Goal: Task Accomplishment & Management: Manage account settings

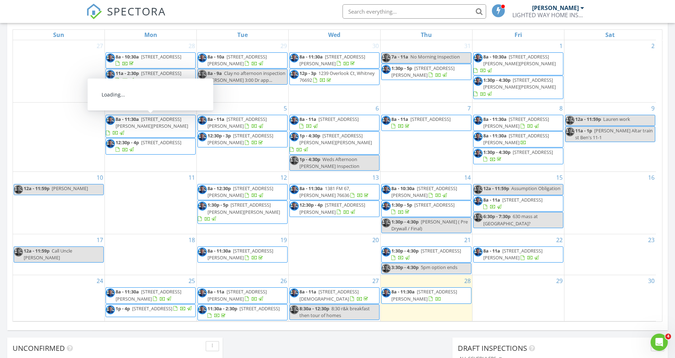
scroll to position [413, 0]
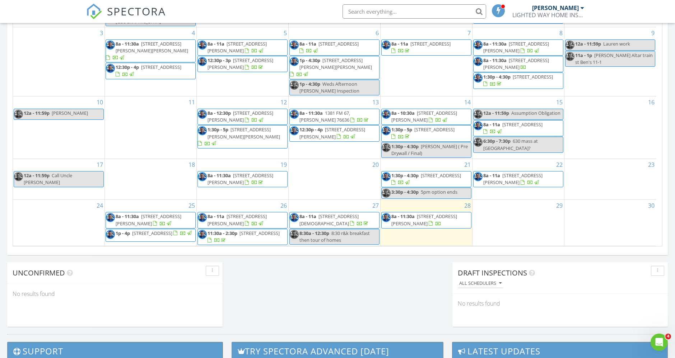
click at [424, 213] on span "[STREET_ADDRESS][PERSON_NAME]" at bounding box center [425, 219] width 66 height 13
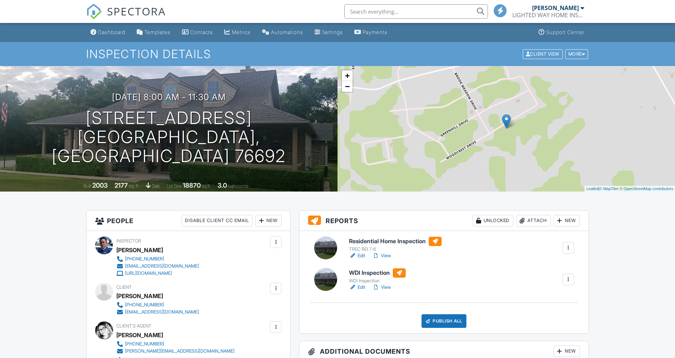
scroll to position [120, 0]
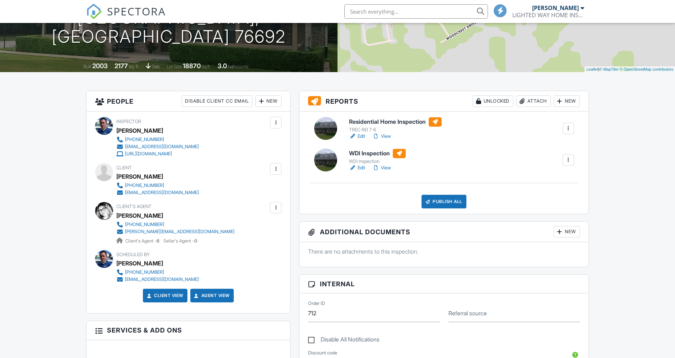
click at [365, 167] on link "Edit" at bounding box center [357, 168] width 16 height 7
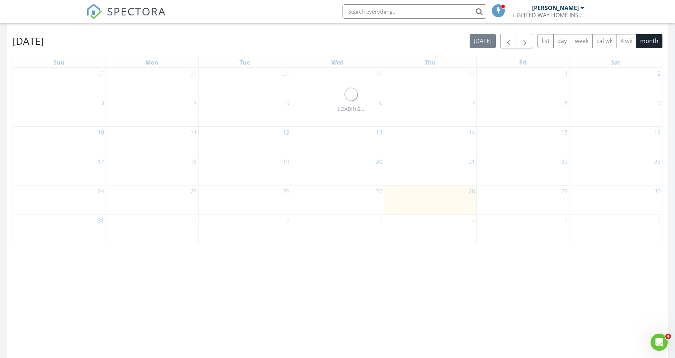
scroll to position [359, 0]
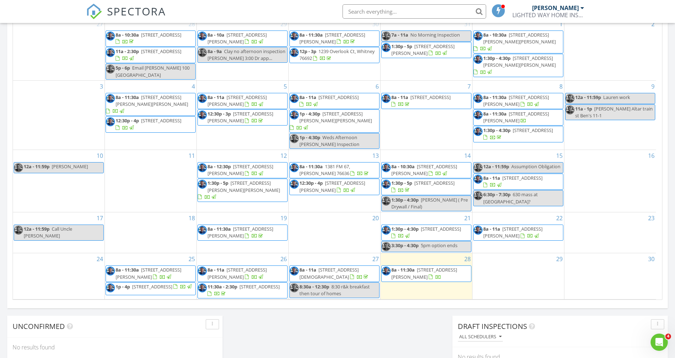
click at [446, 267] on span "8a - 11:30a 33025 Woodcrest Dr, Whitney 76692" at bounding box center [426, 274] width 89 height 14
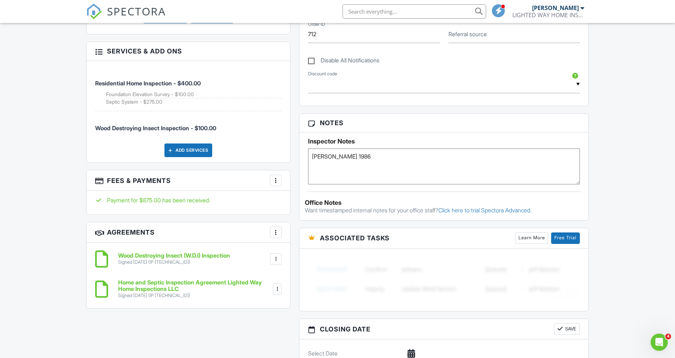
click at [271, 258] on div at bounding box center [275, 259] width 11 height 11
click at [269, 312] on li "Download" at bounding box center [256, 315] width 41 height 18
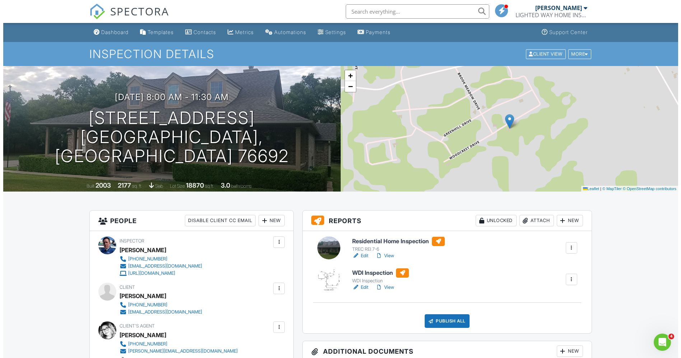
scroll to position [120, 0]
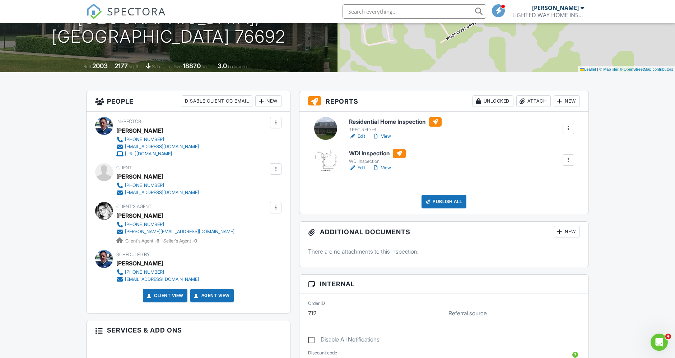
click at [538, 100] on div "Attach" at bounding box center [534, 101] width 34 height 11
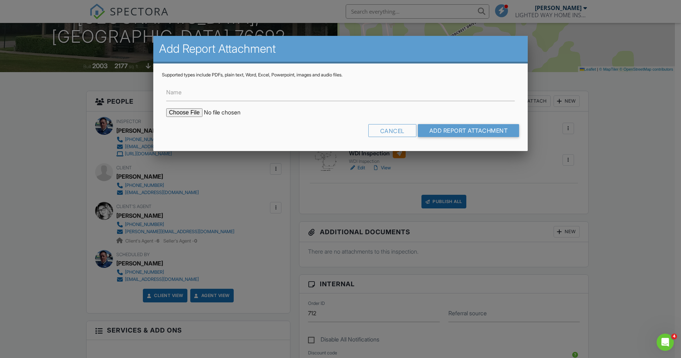
click at [193, 105] on form "Name Cancel Add Report Attachment" at bounding box center [340, 110] width 357 height 65
click at [192, 114] on input "file" at bounding box center [227, 112] width 122 height 9
type input "C:\fakepath\33025_Woodcrest_Dr___WDI_Inspection.pdf"
click at [294, 97] on input "Name" at bounding box center [340, 93] width 349 height 18
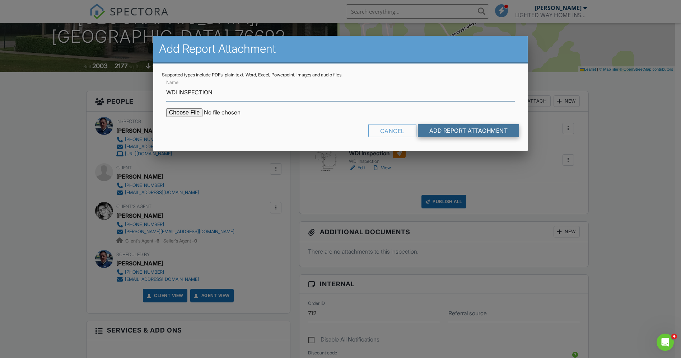
type input "WDI INSPECTION"
click at [513, 126] on input "Add Report Attachment" at bounding box center [469, 130] width 102 height 13
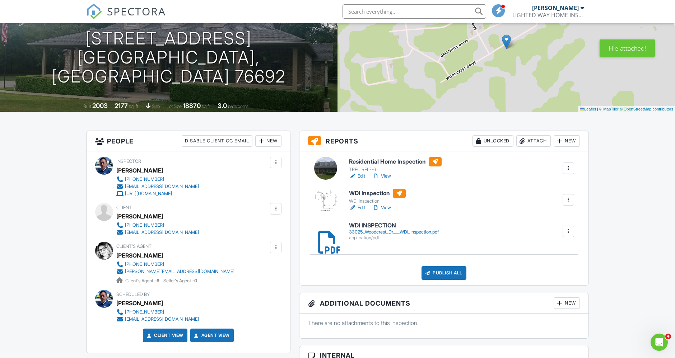
click at [566, 200] on div at bounding box center [568, 199] width 7 height 7
click at [544, 256] on div "Delete" at bounding box center [547, 256] width 15 height 8
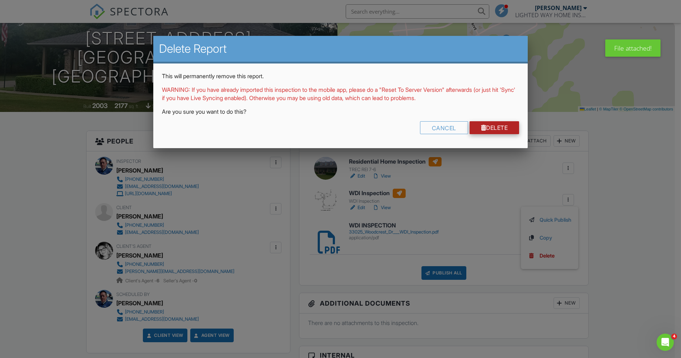
click at [490, 124] on link "Delete" at bounding box center [495, 127] width 50 height 13
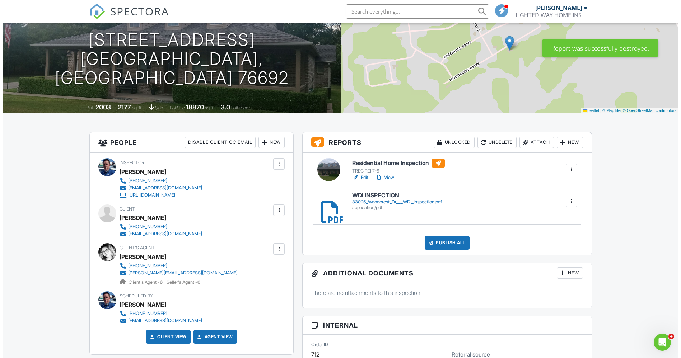
scroll to position [80, 0]
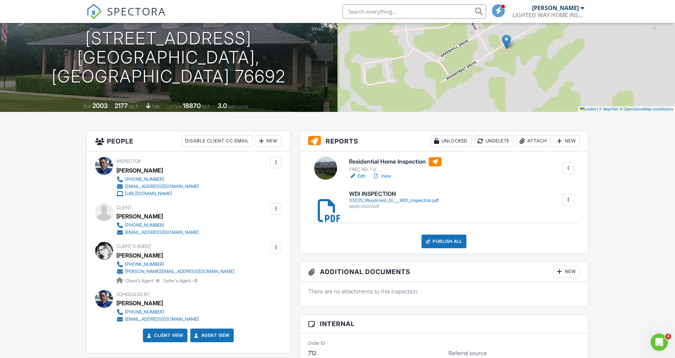
click at [456, 241] on div "Publish All" at bounding box center [444, 242] width 45 height 14
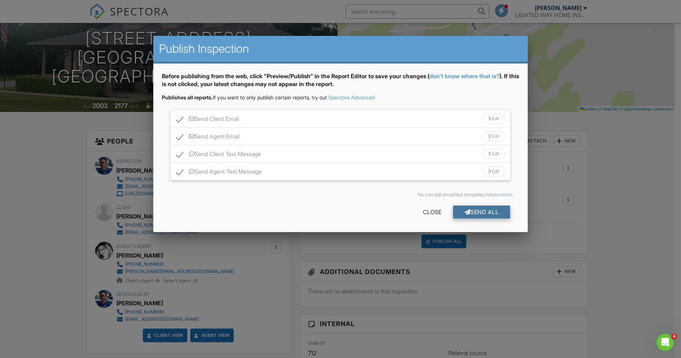
click at [465, 209] on div at bounding box center [468, 212] width 6 height 6
